Goal: Task Accomplishment & Management: Use online tool/utility

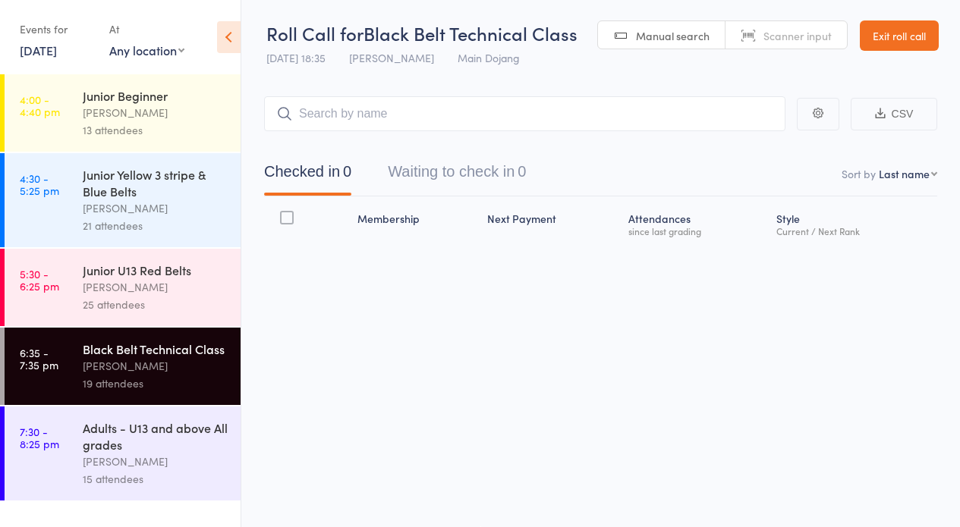
scroll to position [1, 0]
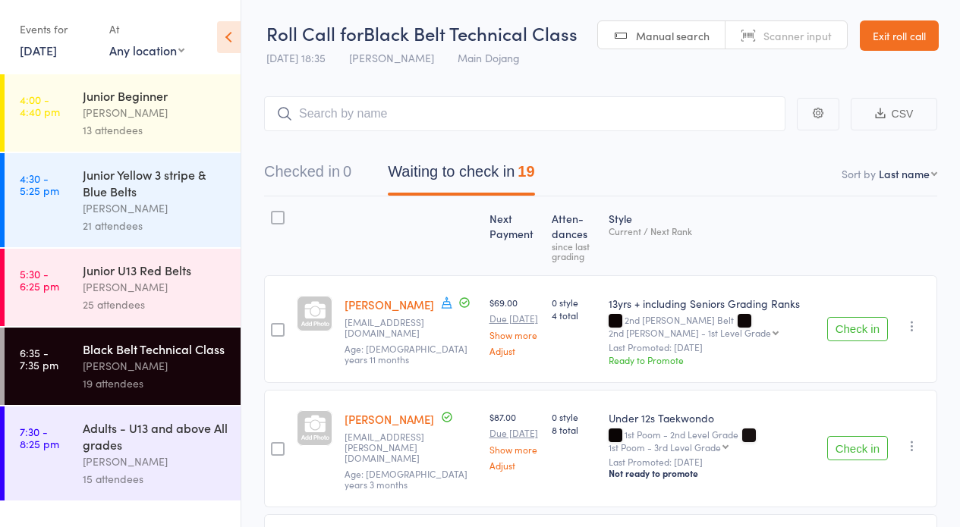
click at [853, 327] on button "Check in" at bounding box center [857, 329] width 61 height 24
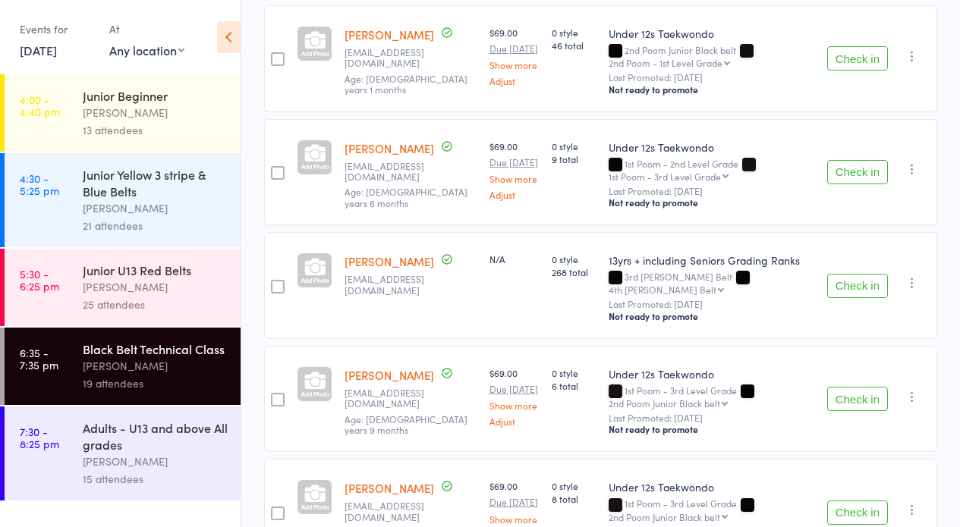
scroll to position [755, 0]
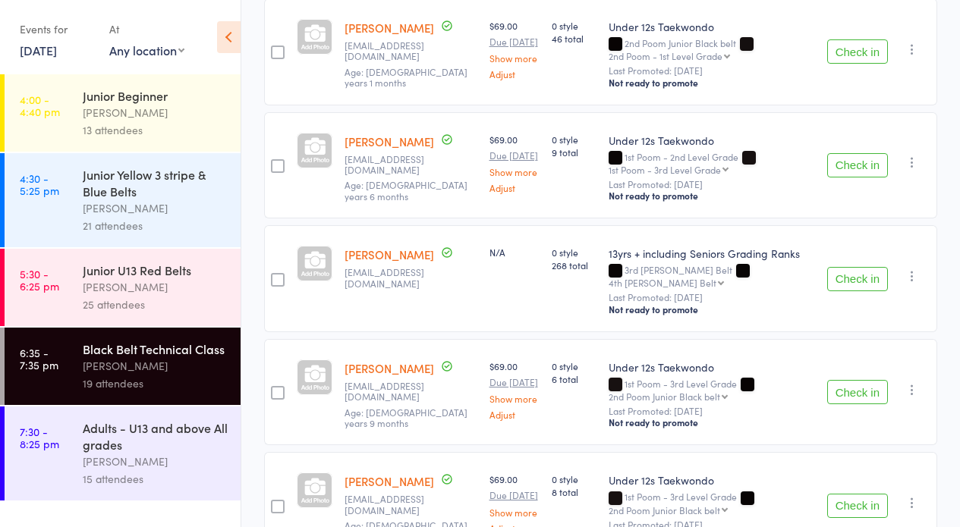
click at [867, 267] on button "Check in" at bounding box center [857, 279] width 61 height 24
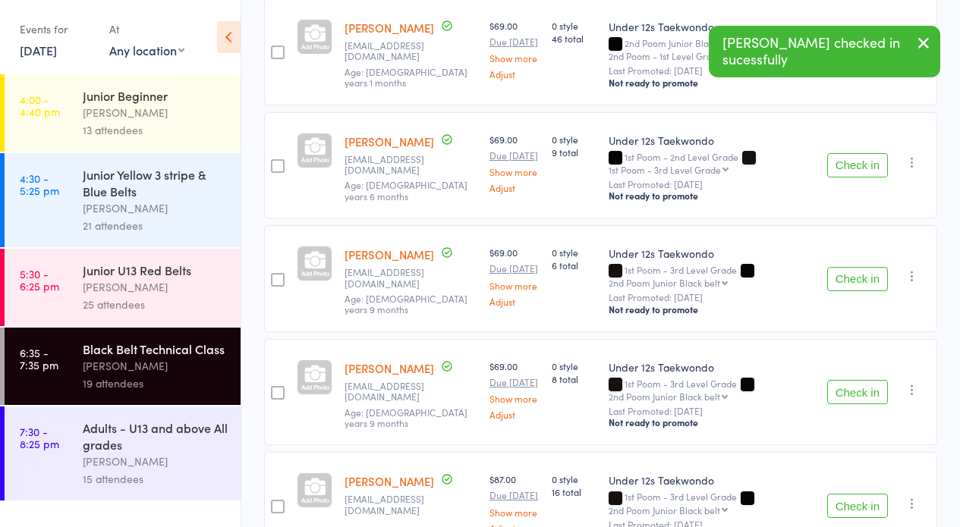
click at [866, 267] on button "Check in" at bounding box center [857, 279] width 61 height 24
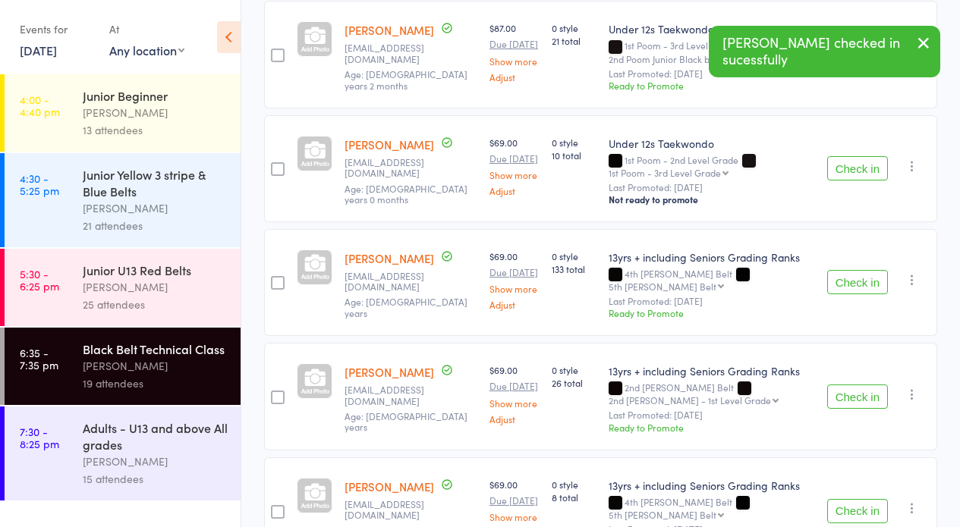
scroll to position [1210, 0]
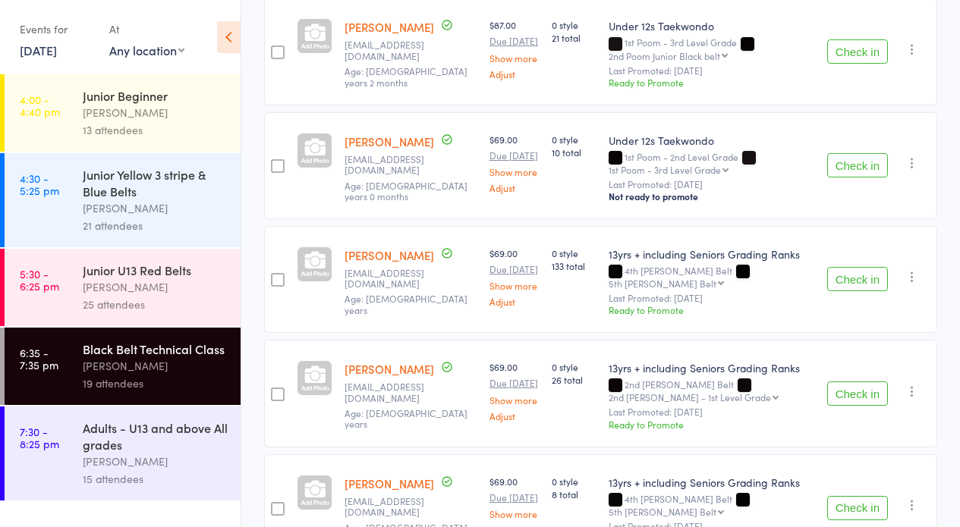
click at [848, 153] on button "Check in" at bounding box center [857, 165] width 61 height 24
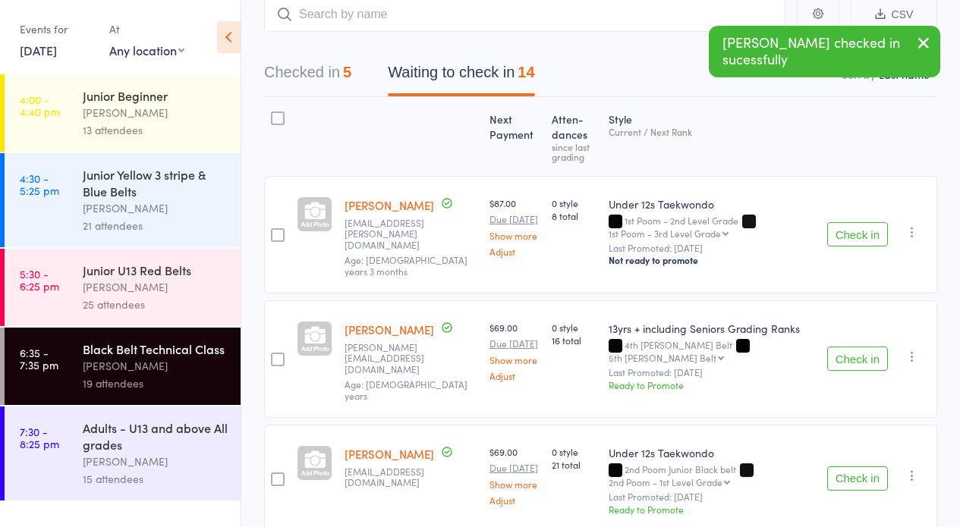
scroll to position [134, 0]
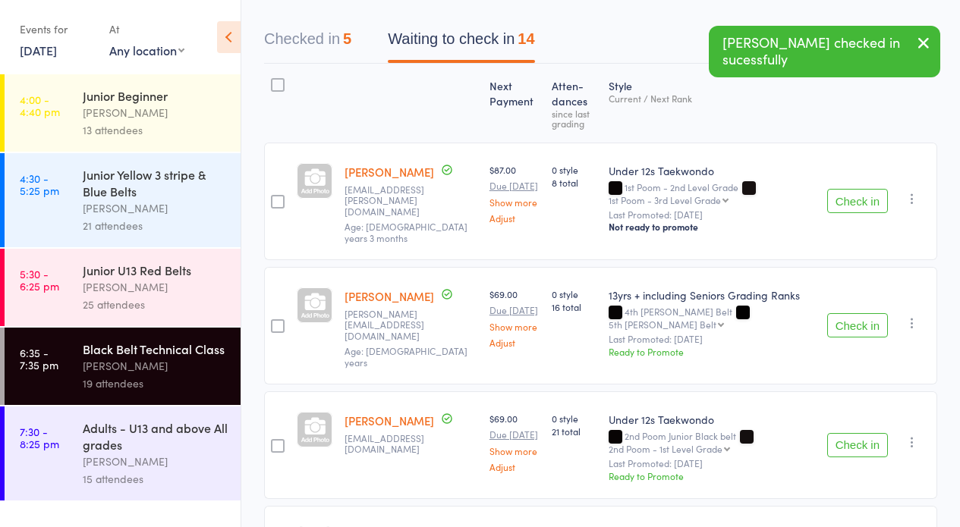
click at [847, 204] on button "Check in" at bounding box center [857, 201] width 61 height 24
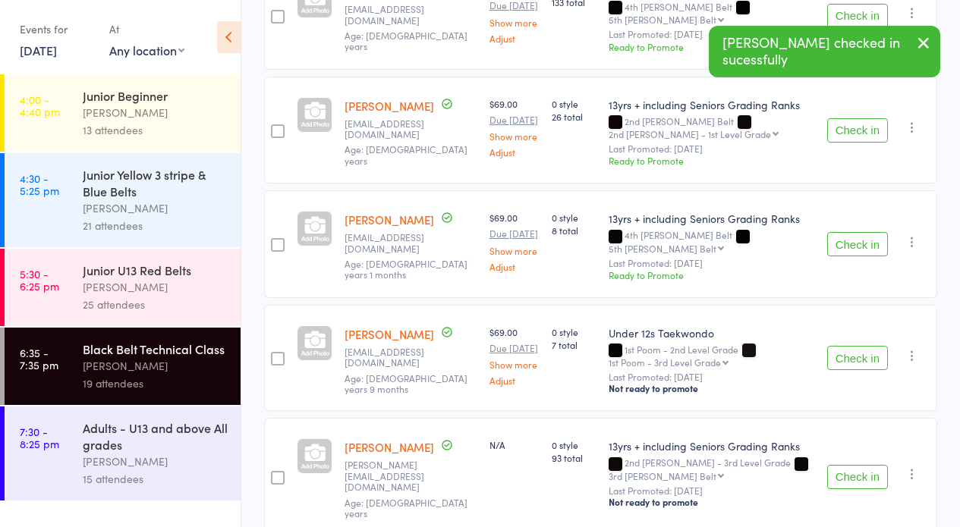
scroll to position [1278, 0]
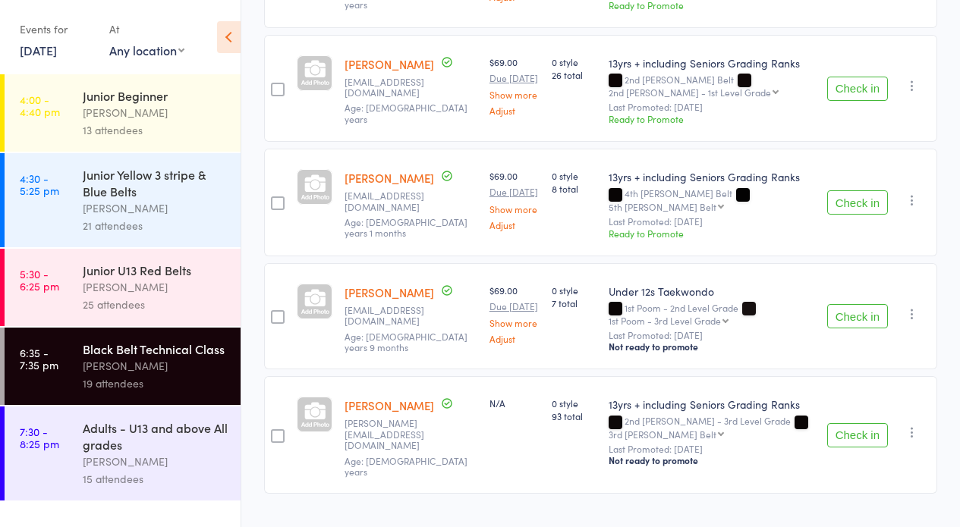
click at [858, 305] on button "Check in" at bounding box center [857, 316] width 61 height 24
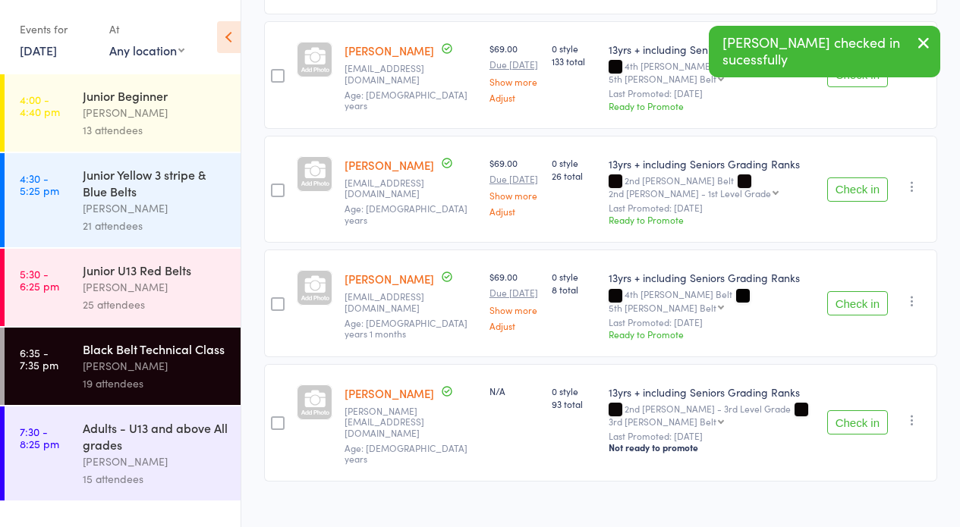
click at [870, 291] on button "Check in" at bounding box center [857, 303] width 61 height 24
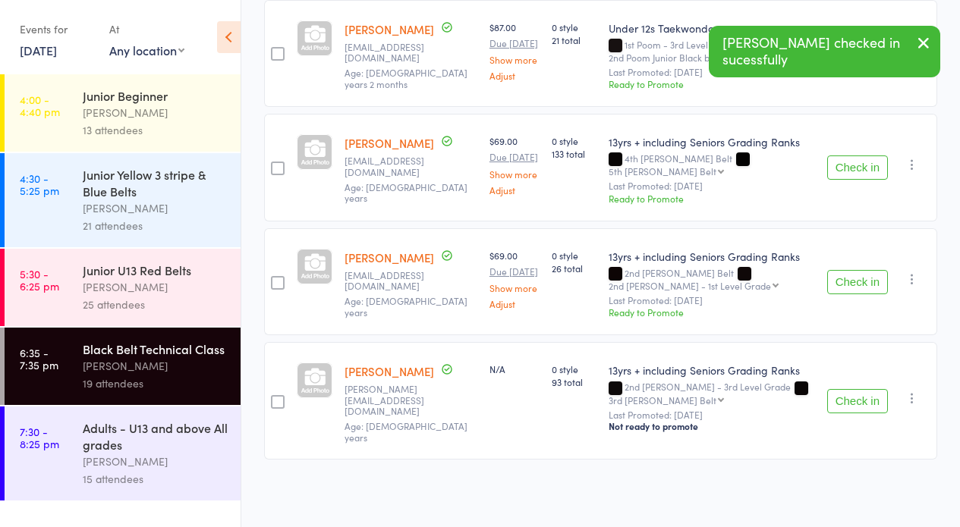
scroll to position [1063, 0]
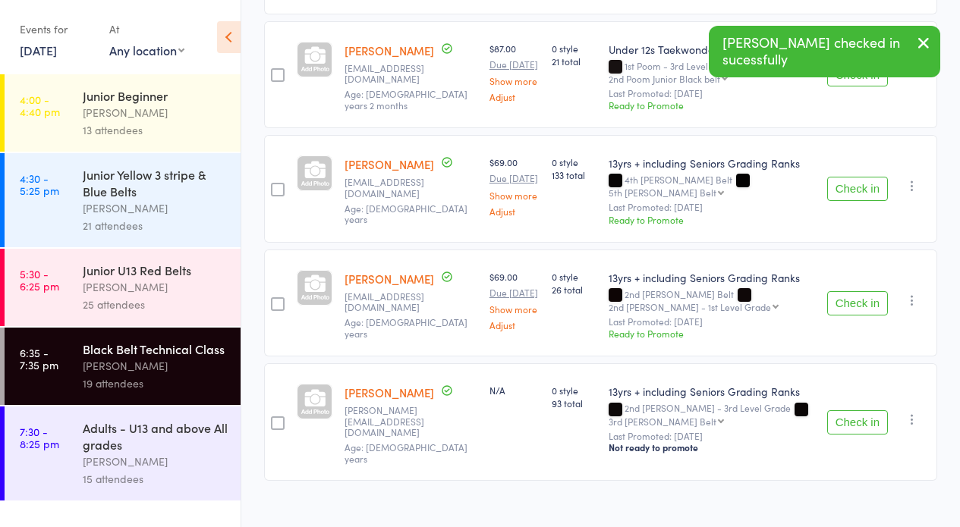
click at [862, 291] on button "Check in" at bounding box center [857, 303] width 61 height 24
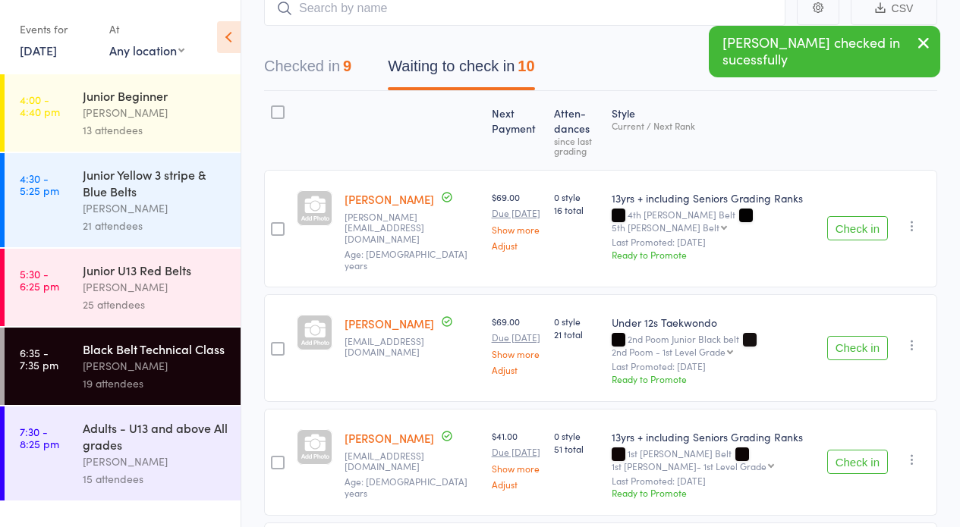
scroll to position [0, 0]
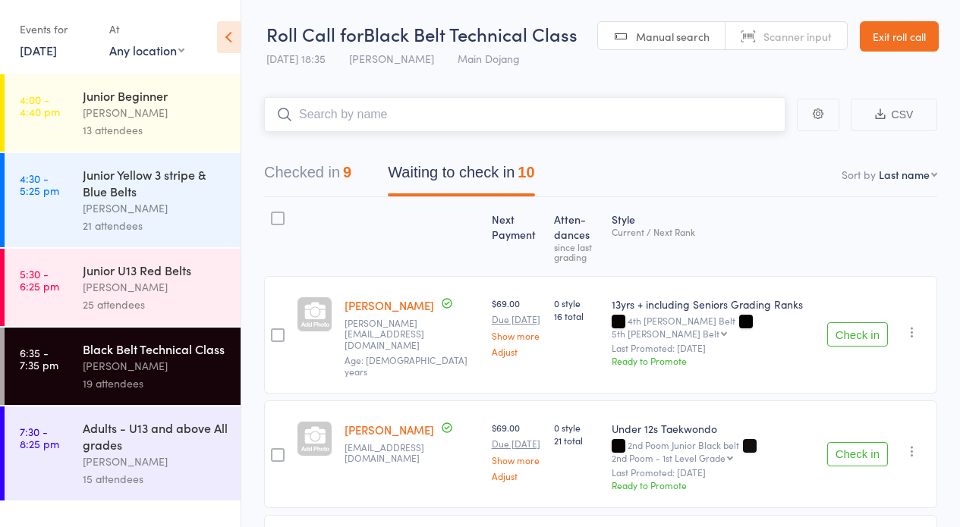
drag, startPoint x: 615, startPoint y: 119, endPoint x: 612, endPoint y: 109, distance: 11.0
click at [615, 115] on input "search" at bounding box center [524, 114] width 521 height 35
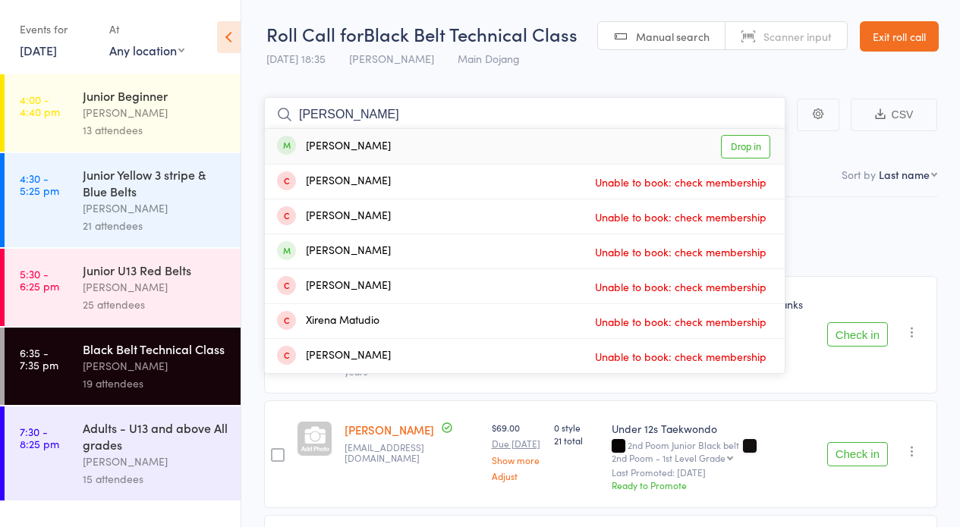
type input "matthew"
click at [747, 140] on link "Drop in" at bounding box center [745, 147] width 49 height 24
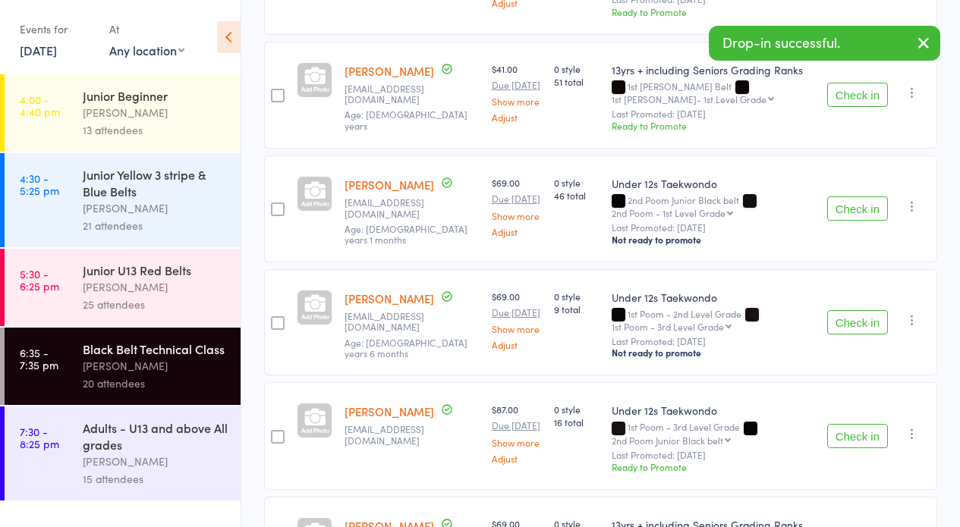
scroll to position [476, 0]
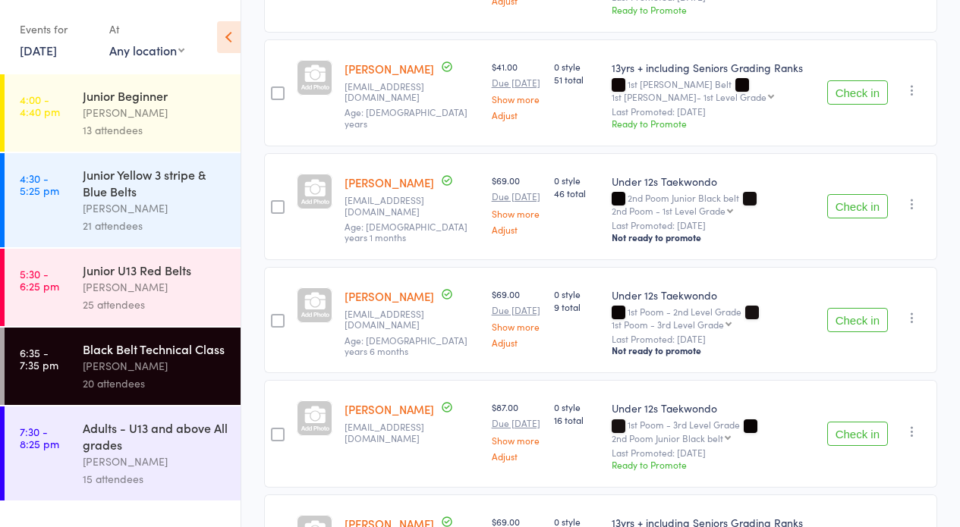
click at [864, 200] on button "Check in" at bounding box center [857, 206] width 61 height 24
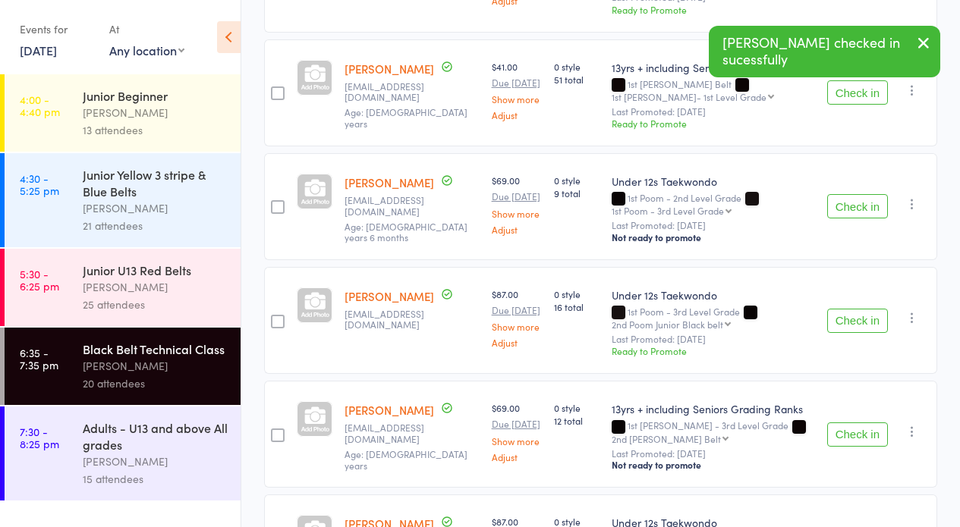
click at [863, 200] on button "Check in" at bounding box center [857, 206] width 61 height 24
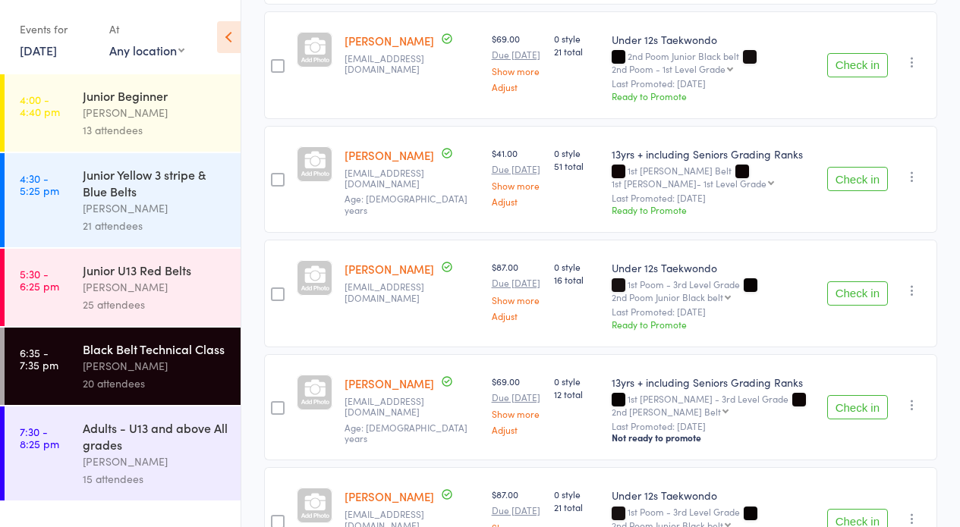
scroll to position [395, 0]
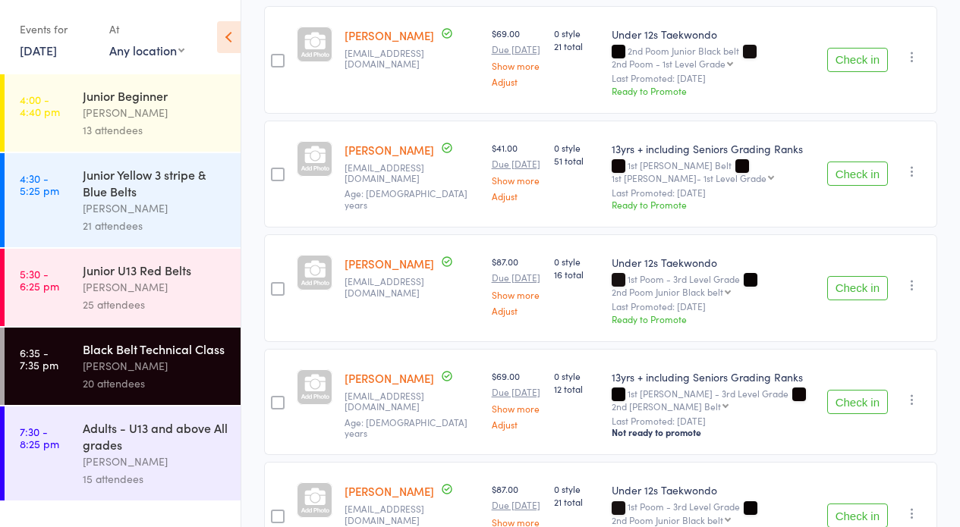
click at [847, 276] on button "Check in" at bounding box center [857, 288] width 61 height 24
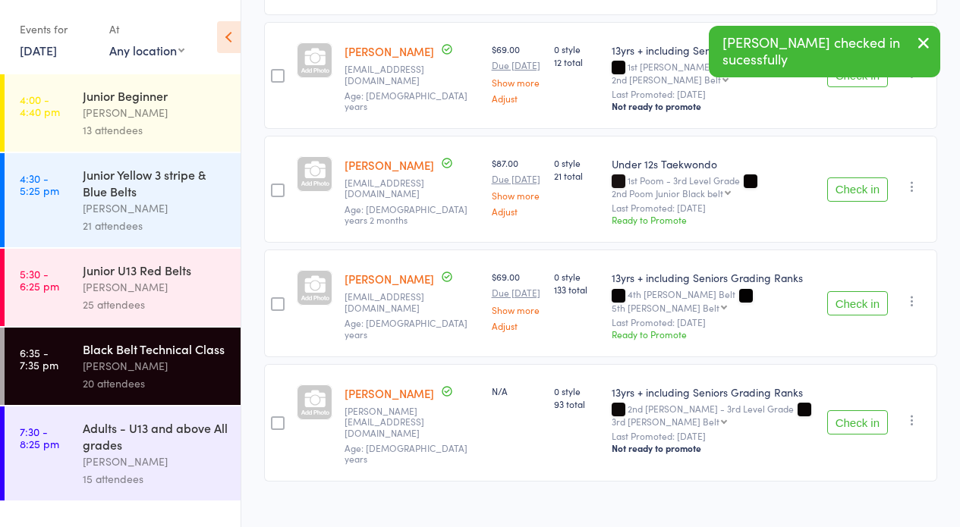
scroll to position [0, 0]
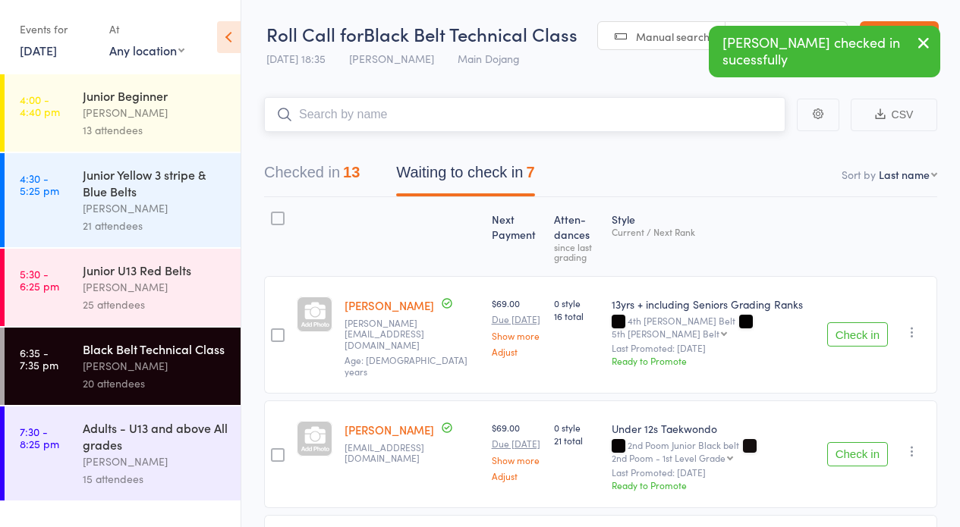
click at [574, 105] on input "search" at bounding box center [524, 114] width 521 height 35
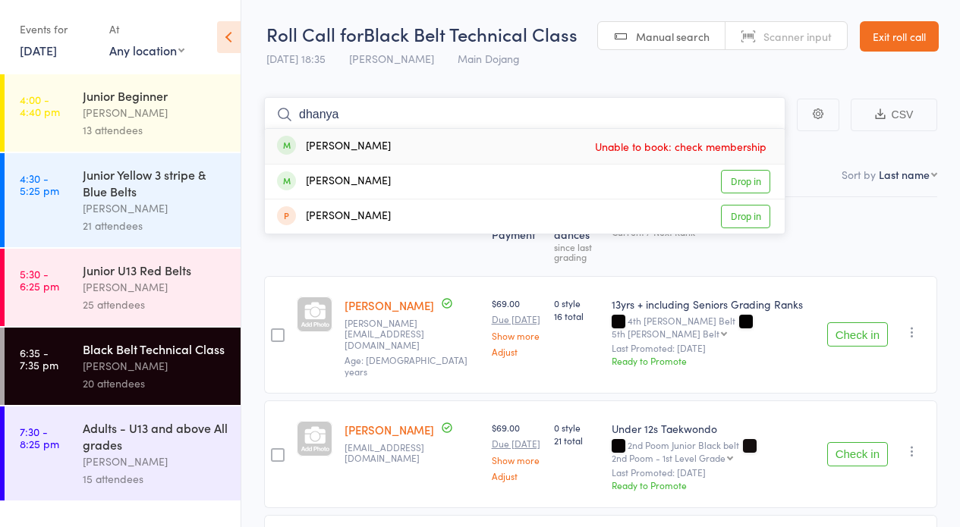
type input "dhanya"
click at [908, 34] on link "Exit roll call" at bounding box center [899, 36] width 79 height 30
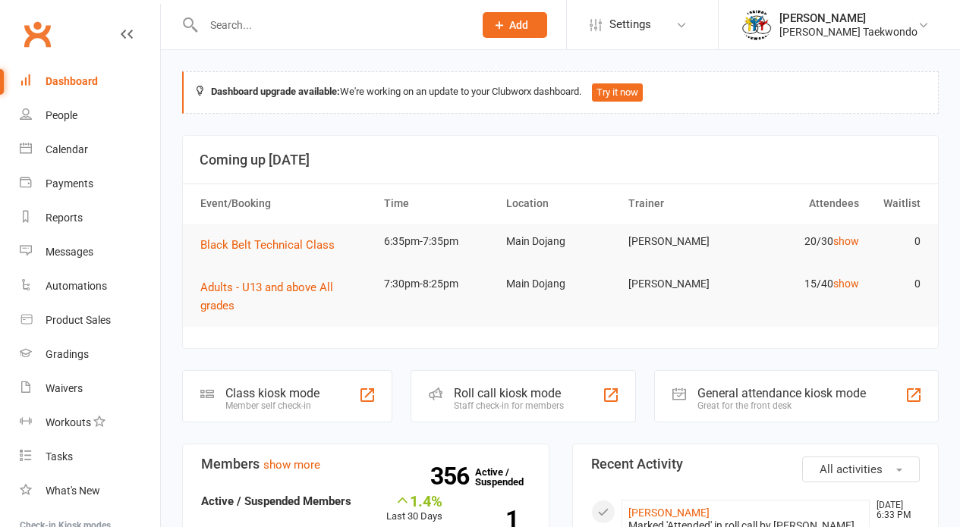
click at [239, 246] on span "Black Belt Technical Class" at bounding box center [267, 245] width 134 height 14
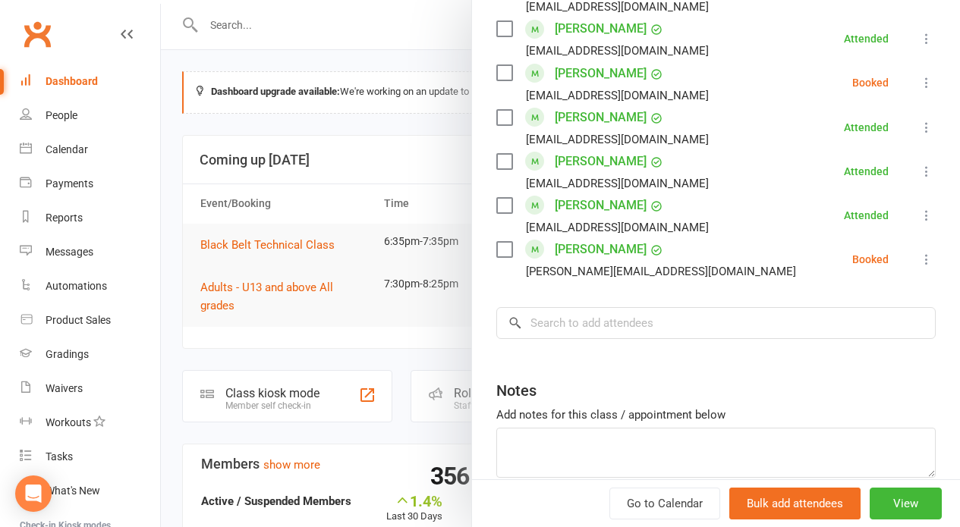
scroll to position [956, 0]
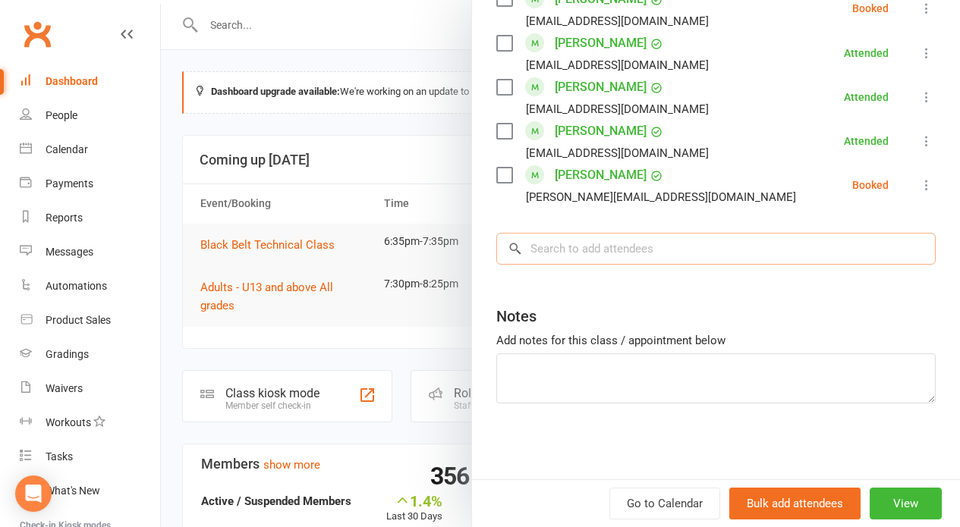
click at [669, 261] on input "search" at bounding box center [715, 249] width 439 height 32
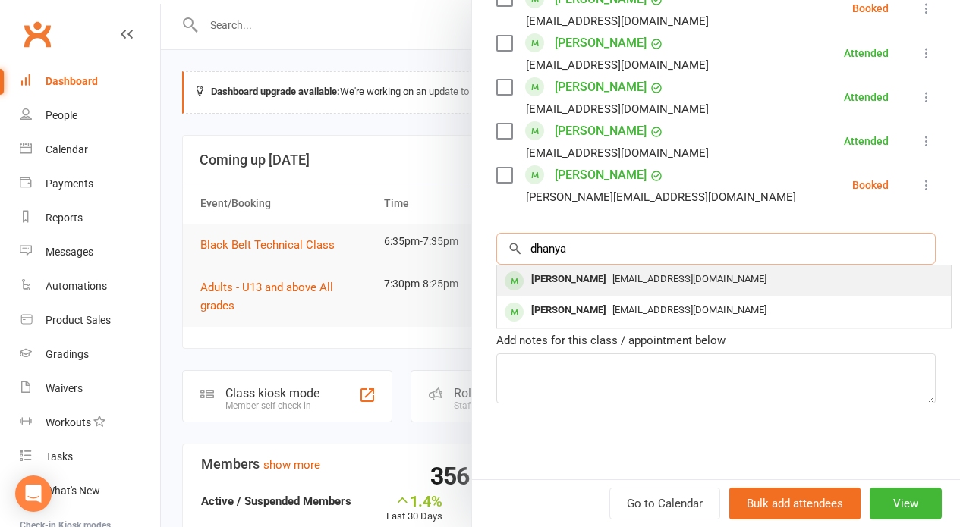
type input "dhanya"
click at [631, 271] on div "[EMAIL_ADDRESS][DOMAIN_NAME]" at bounding box center [724, 280] width 442 height 22
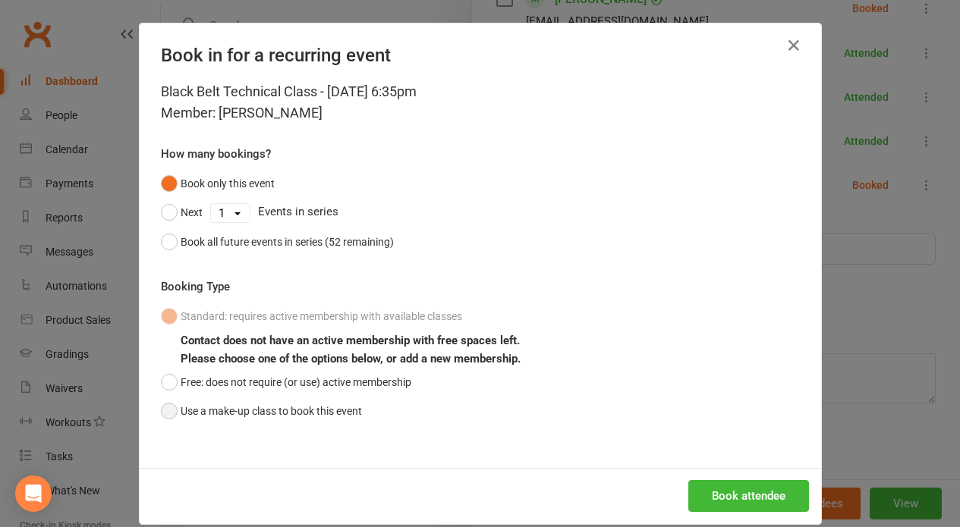
click at [354, 399] on button "Use a make-up class to book this event" at bounding box center [261, 411] width 201 height 29
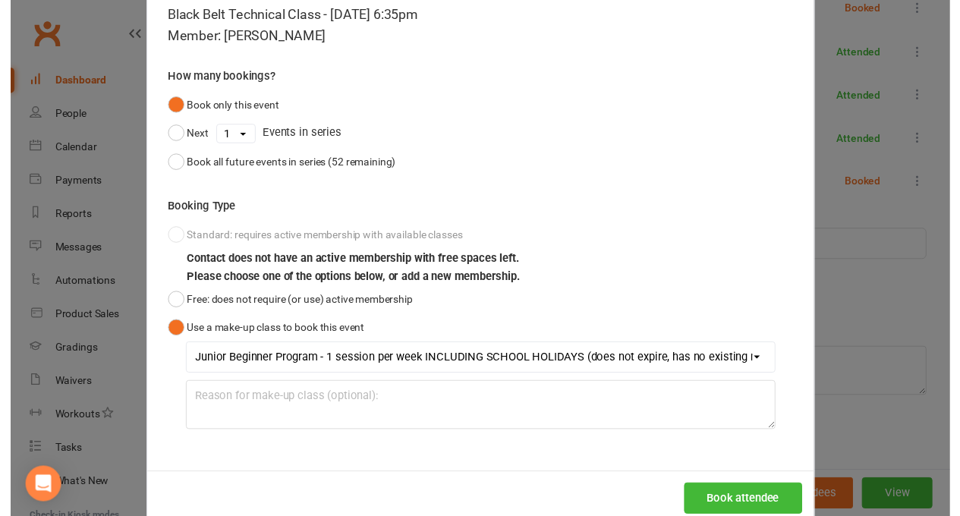
scroll to position [109, 0]
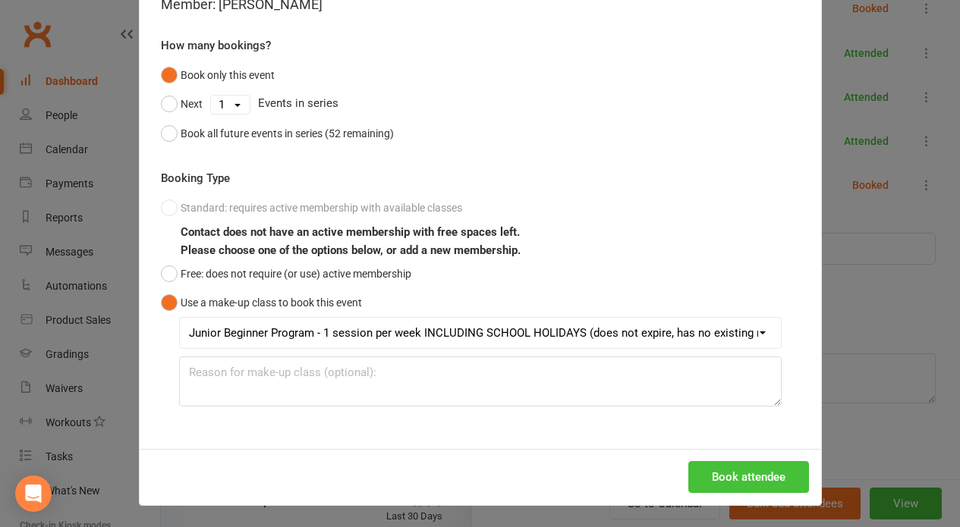
click at [795, 463] on button "Book attendee" at bounding box center [748, 477] width 121 height 32
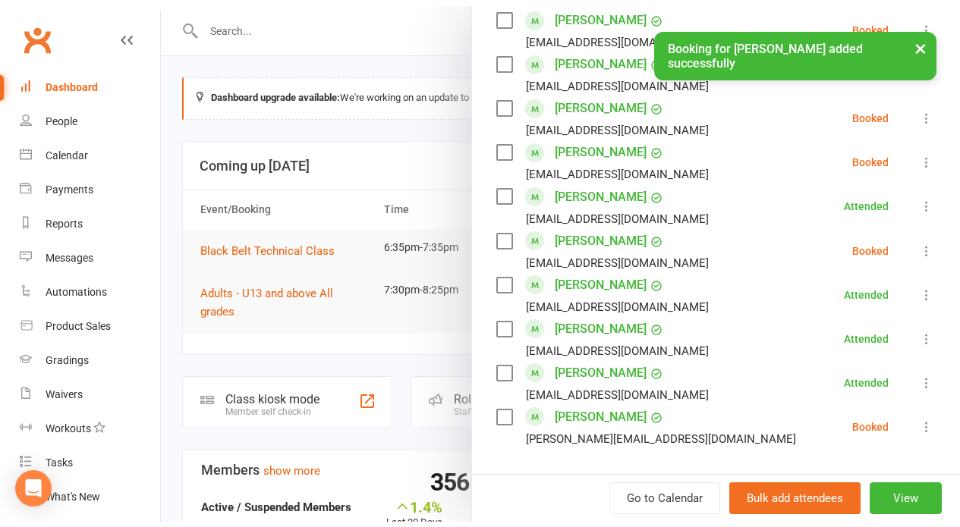
scroll to position [748, 0]
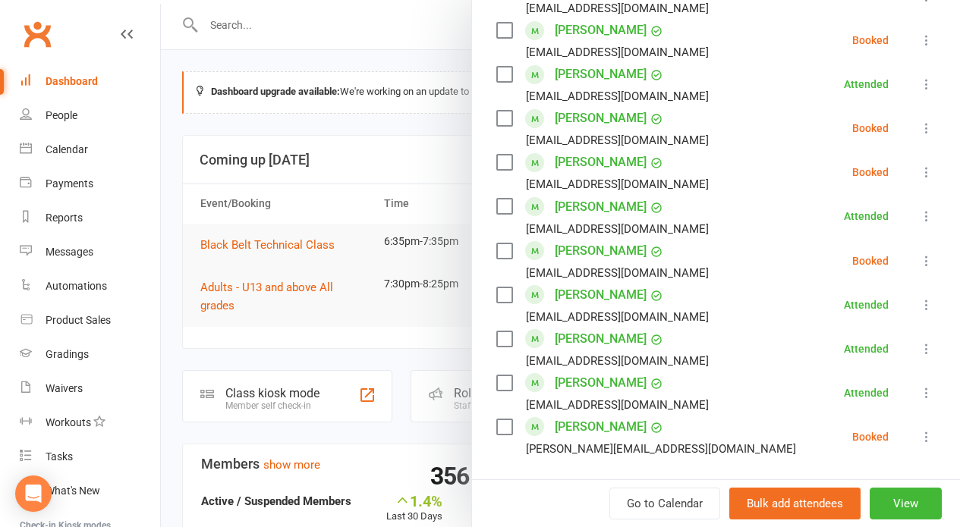
click at [919, 133] on icon at bounding box center [926, 128] width 15 height 15
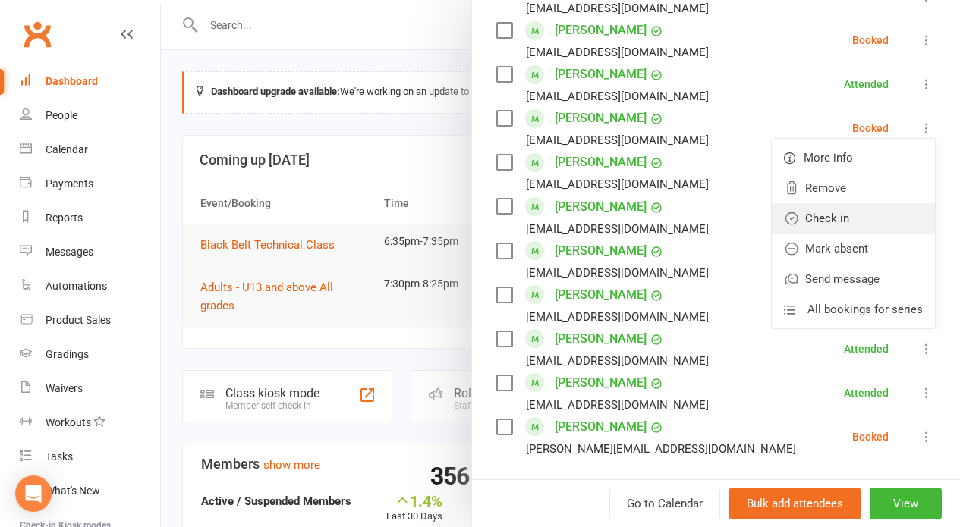
click at [864, 206] on link "Check in" at bounding box center [853, 218] width 163 height 30
